Goal: Information Seeking & Learning: Find specific fact

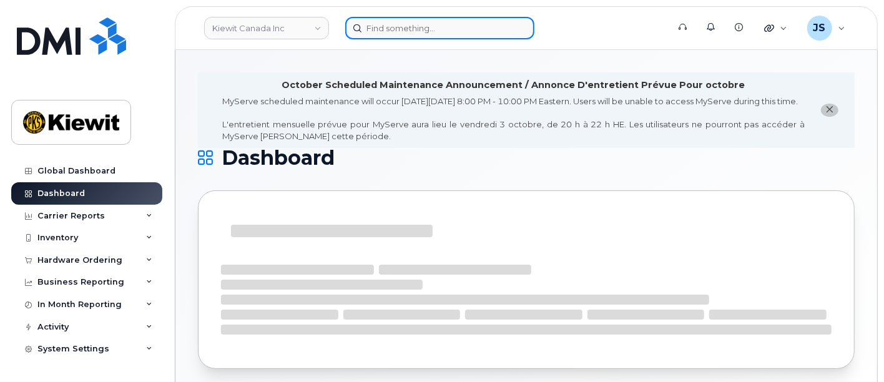
click at [405, 26] on input at bounding box center [439, 28] width 189 height 22
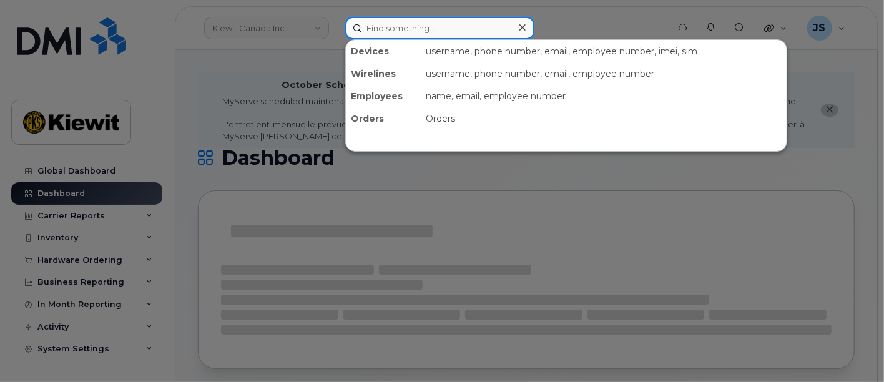
paste input "00448124"
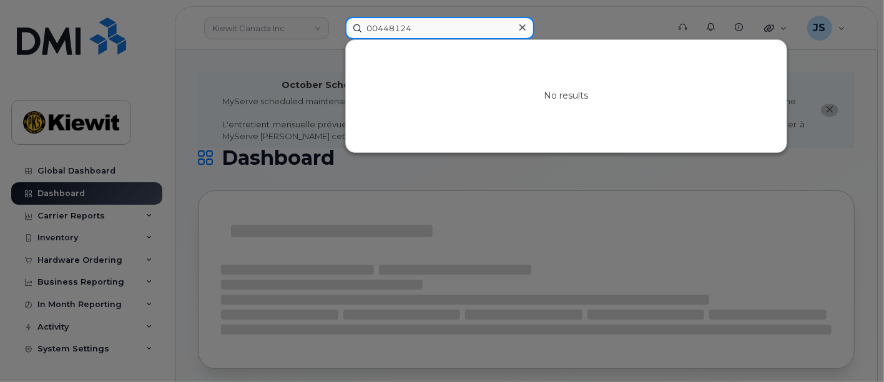
type input "00448124"
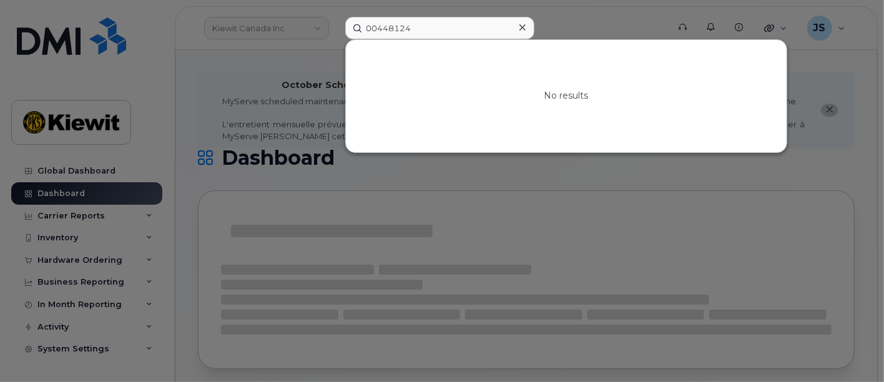
click at [517, 29] on div at bounding box center [522, 28] width 18 height 18
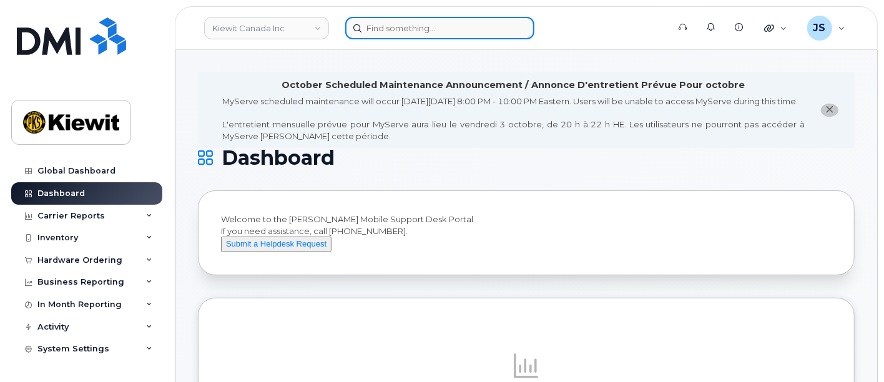
click at [441, 28] on input at bounding box center [439, 28] width 189 height 22
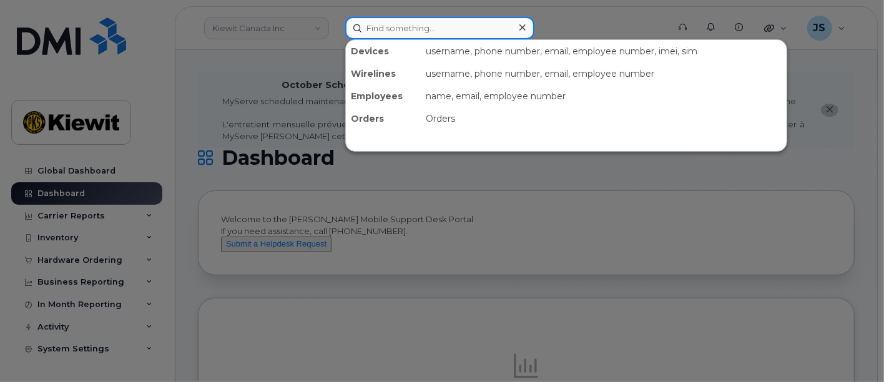
paste input "[PERSON_NAME]"
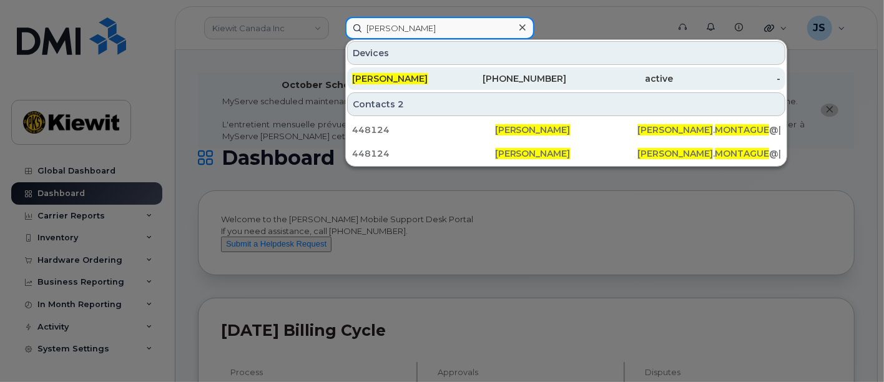
type input "[PERSON_NAME]"
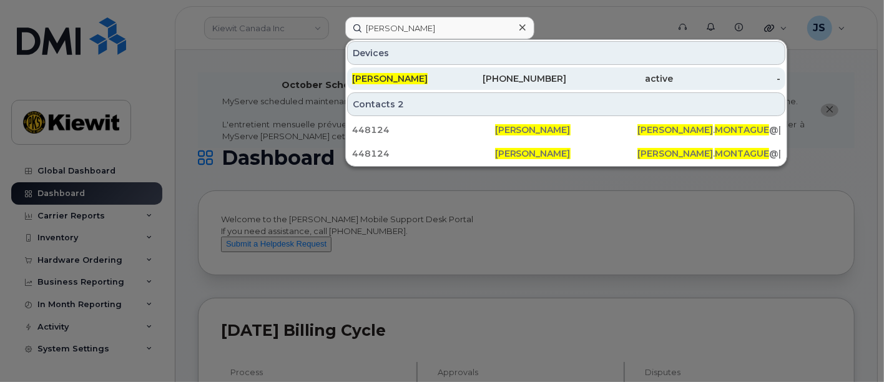
click at [452, 86] on div "[PERSON_NAME]" at bounding box center [405, 78] width 107 height 22
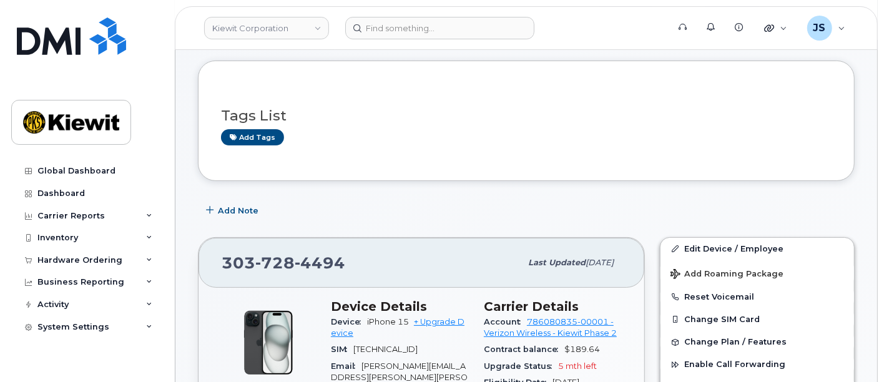
scroll to position [208, 0]
